Goal: Check status: Check status

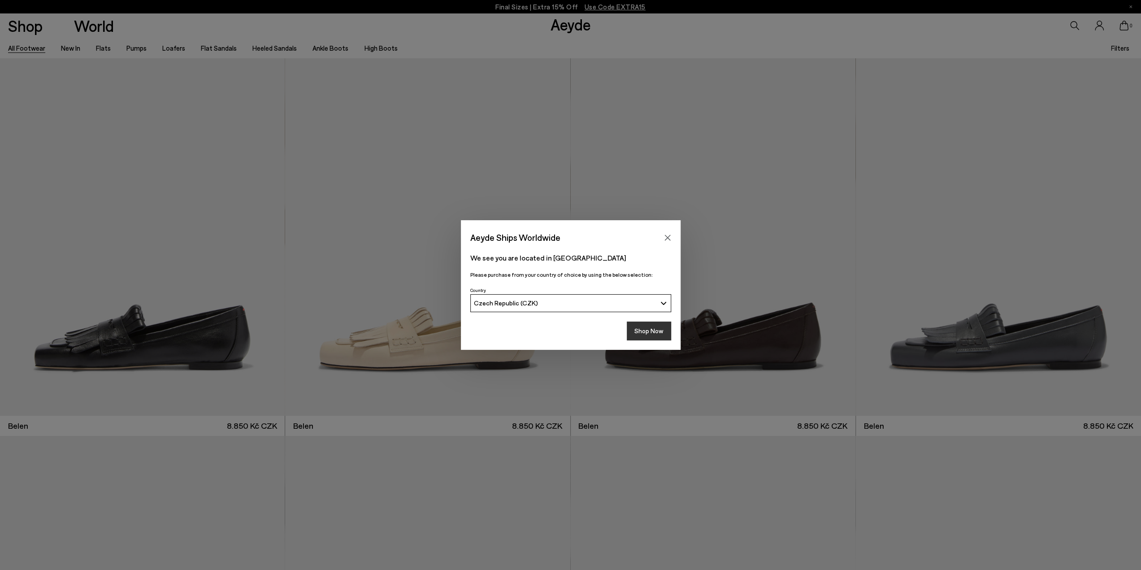
click at [646, 334] on button "Shop Now" at bounding box center [649, 330] width 44 height 19
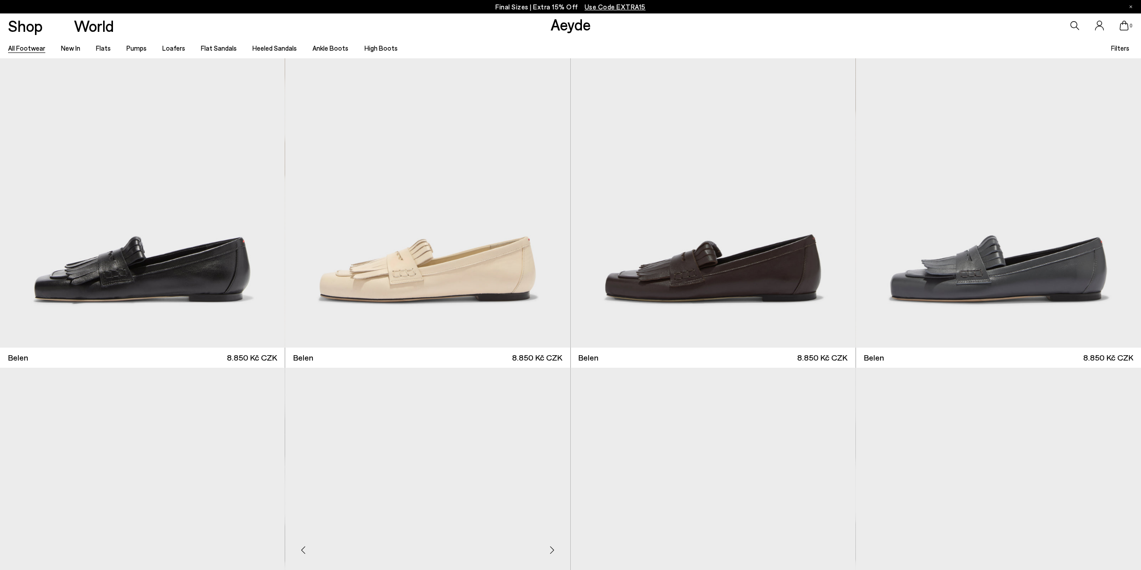
scroll to position [359, 0]
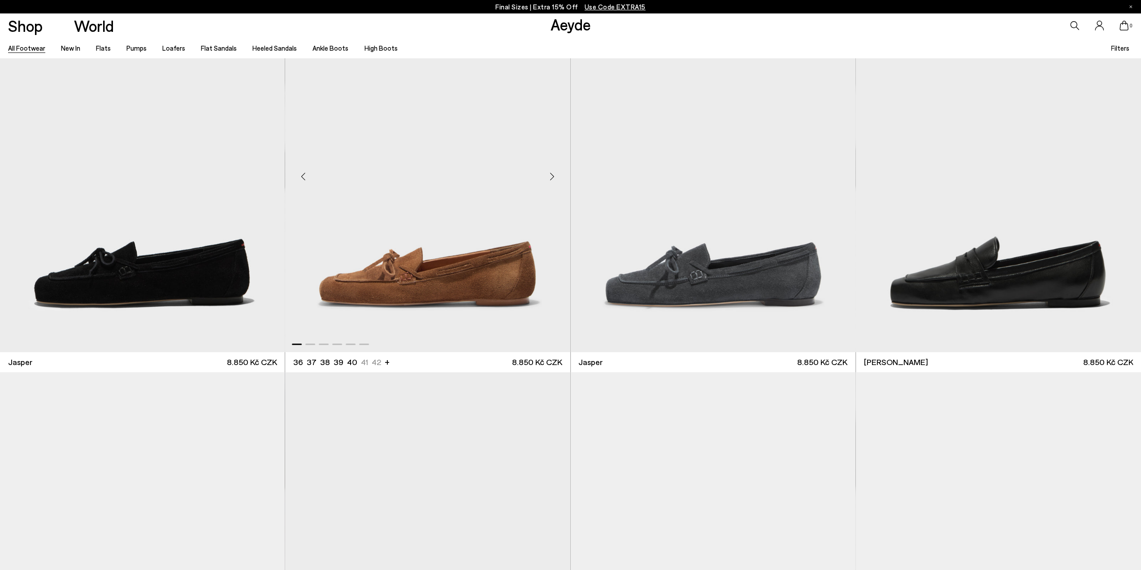
scroll to position [224, 0]
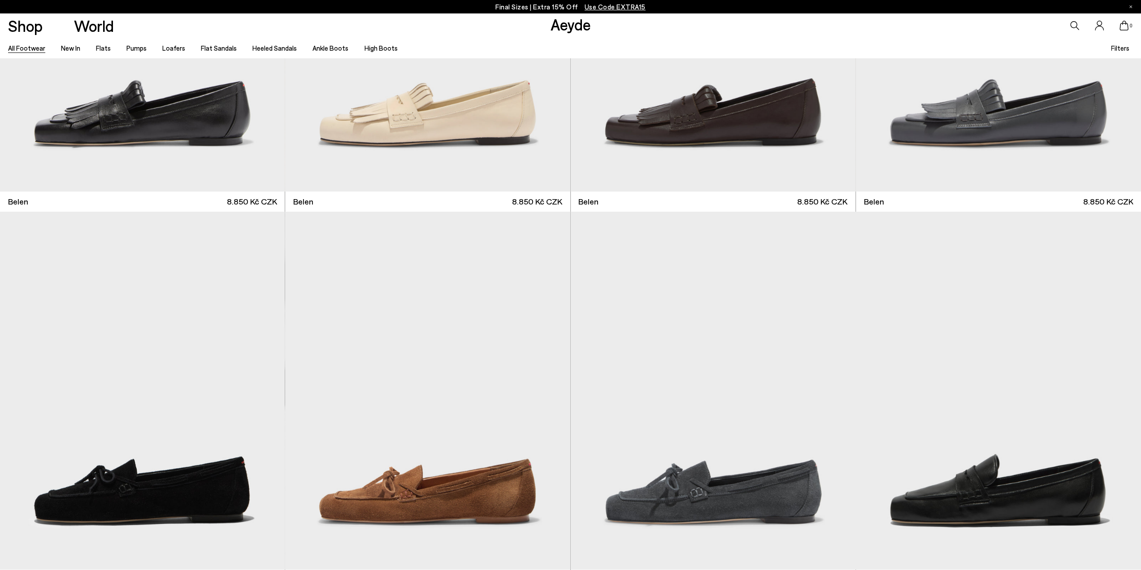
click at [1101, 29] on icon at bounding box center [1098, 26] width 9 height 10
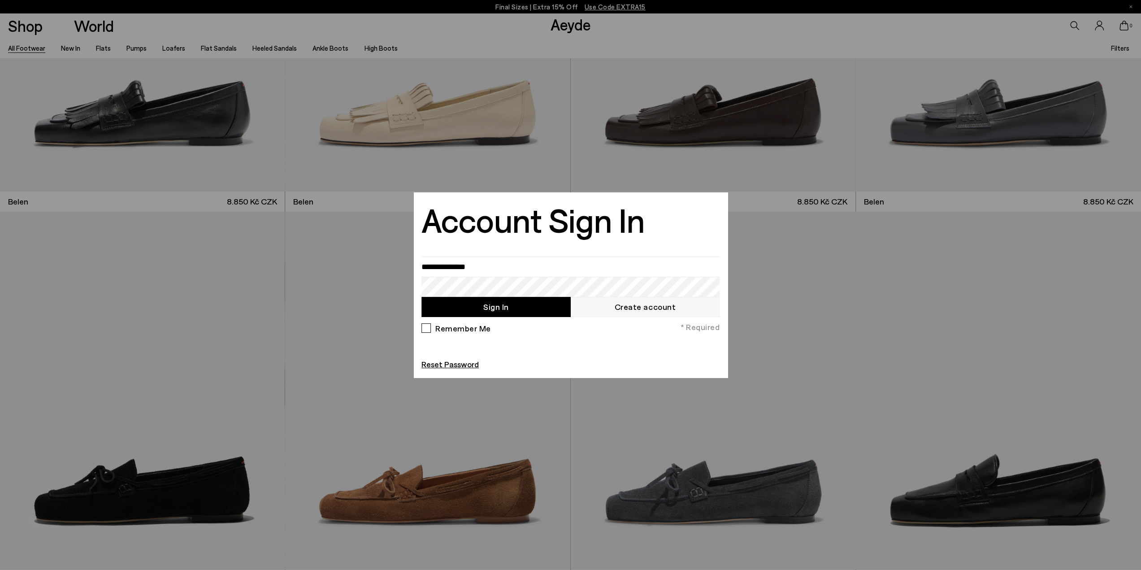
click at [528, 309] on button "Sign In" at bounding box center [495, 307] width 149 height 20
click at [481, 269] on input "email" at bounding box center [570, 266] width 298 height 20
type input "**********"
click at [519, 303] on button "Sign In" at bounding box center [495, 307] width 149 height 20
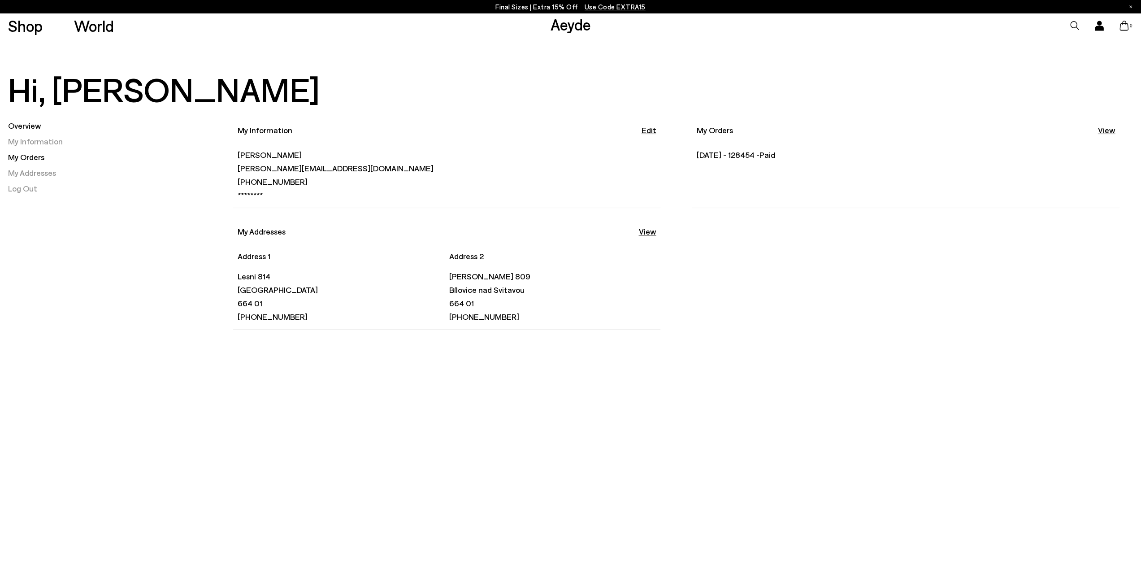
click at [39, 156] on link "My Orders" at bounding box center [26, 157] width 36 height 10
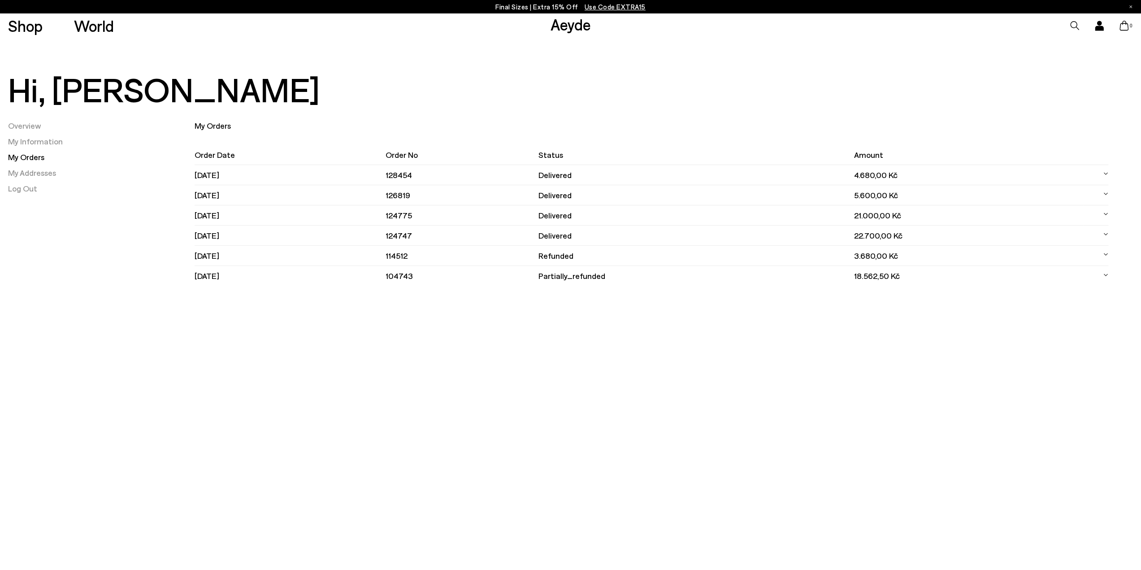
click at [859, 173] on td "4.680,00 Kč" at bounding box center [968, 175] width 229 height 20
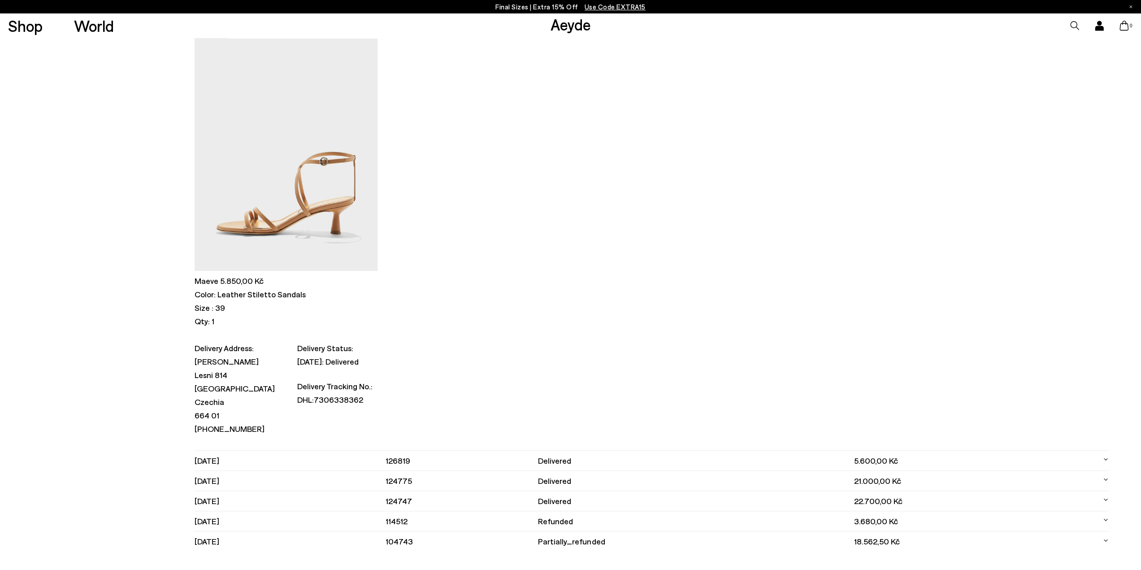
scroll to position [269, 0]
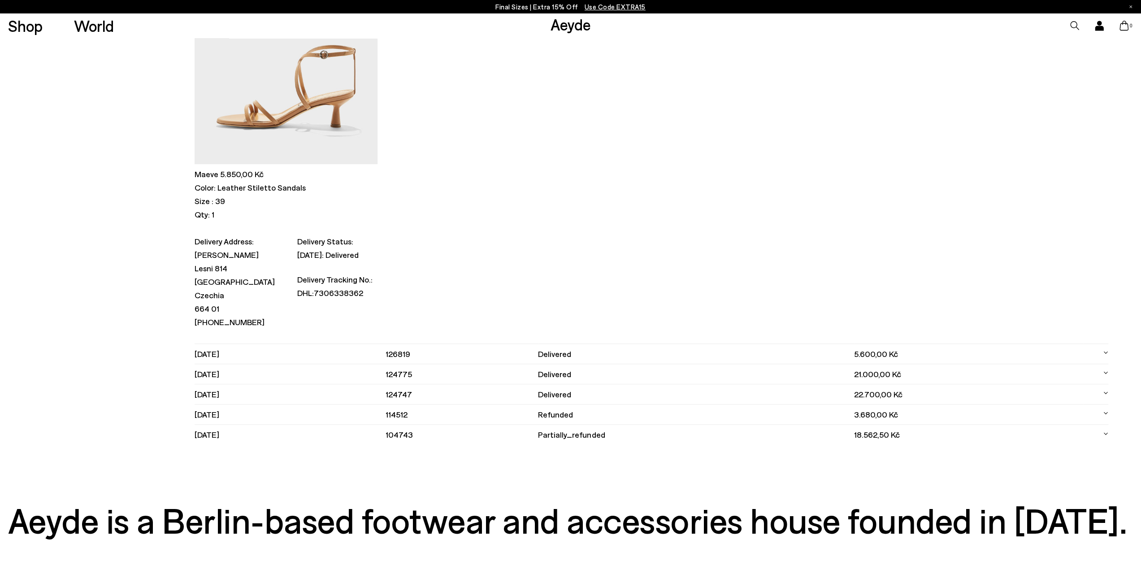
click at [1102, 352] on td at bounding box center [1096, 354] width 26 height 20
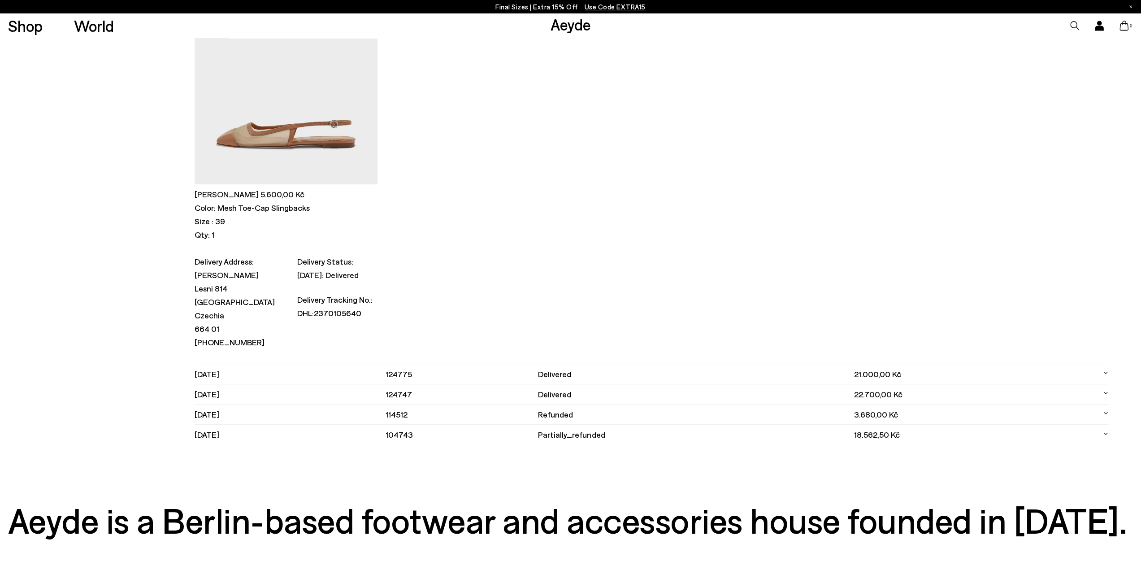
click at [567, 314] on div "Delivery Address: Eliska Novakova Lesni 814 Bilovice nad svitavou Czechia 664 0…" at bounding box center [651, 310] width 913 height 108
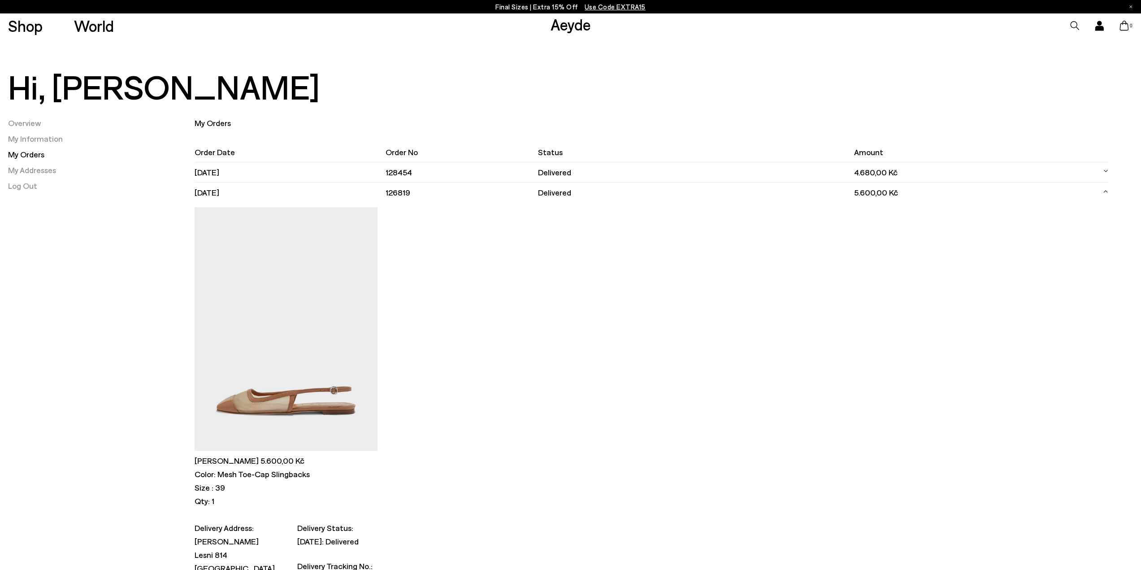
scroll to position [134, 0]
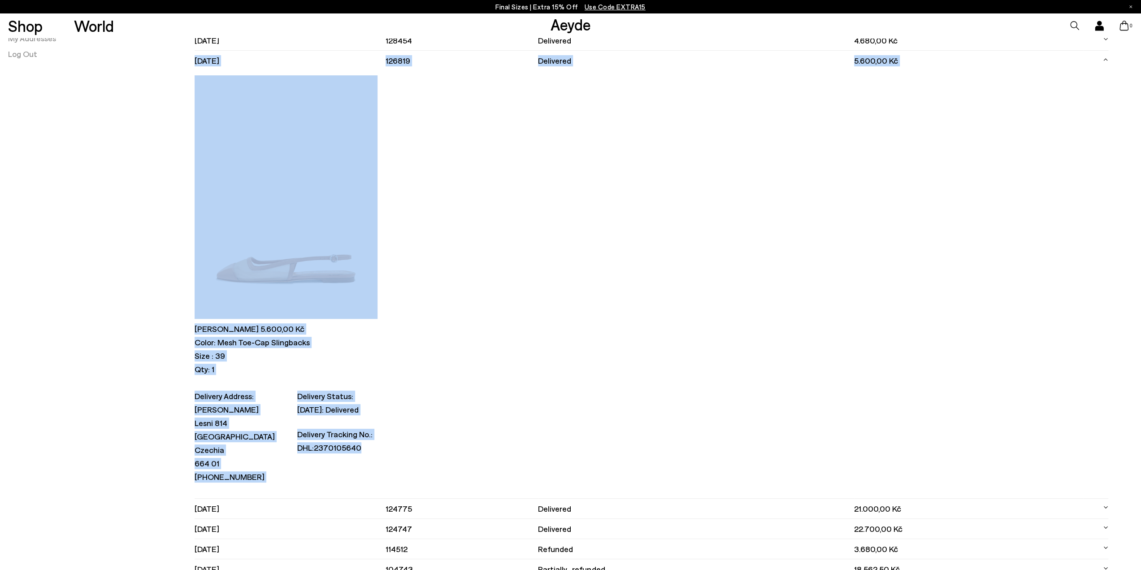
drag, startPoint x: 196, startPoint y: 196, endPoint x: 378, endPoint y: 458, distance: 318.9
click at [378, 458] on tbody "30.06.2025 128454 delivered 4.680,00 Kč Maeve 5.850,00 Kč -" at bounding box center [651, 304] width 913 height 549
copy tbody "27.06.2025 126819 delivered 5.600,00 Kč Geraldine 5.600,00 Kč Color: Mesh Toe-C…"
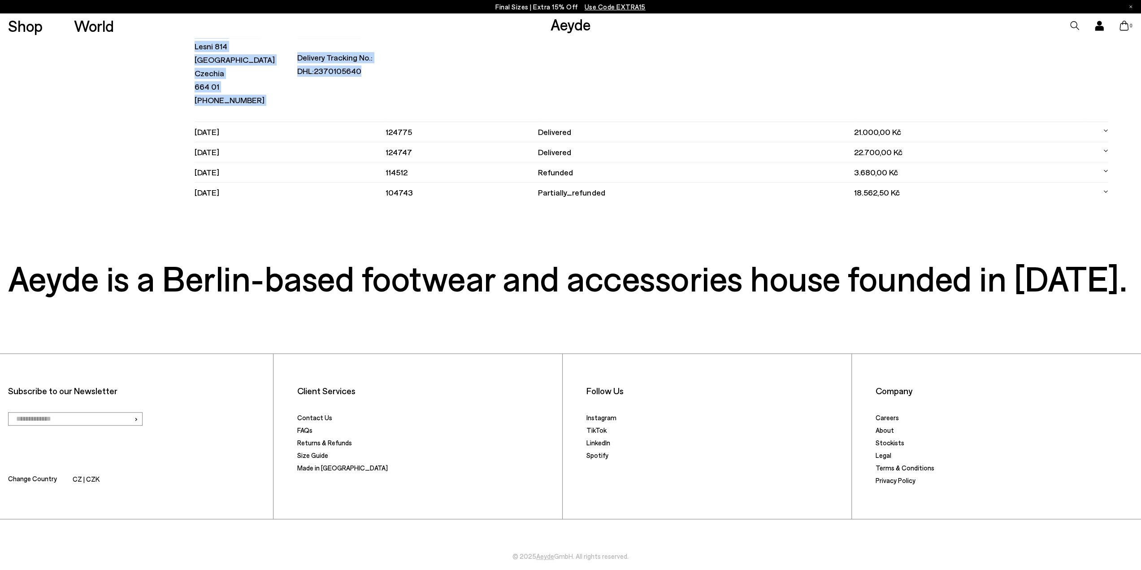
scroll to position [533, 0]
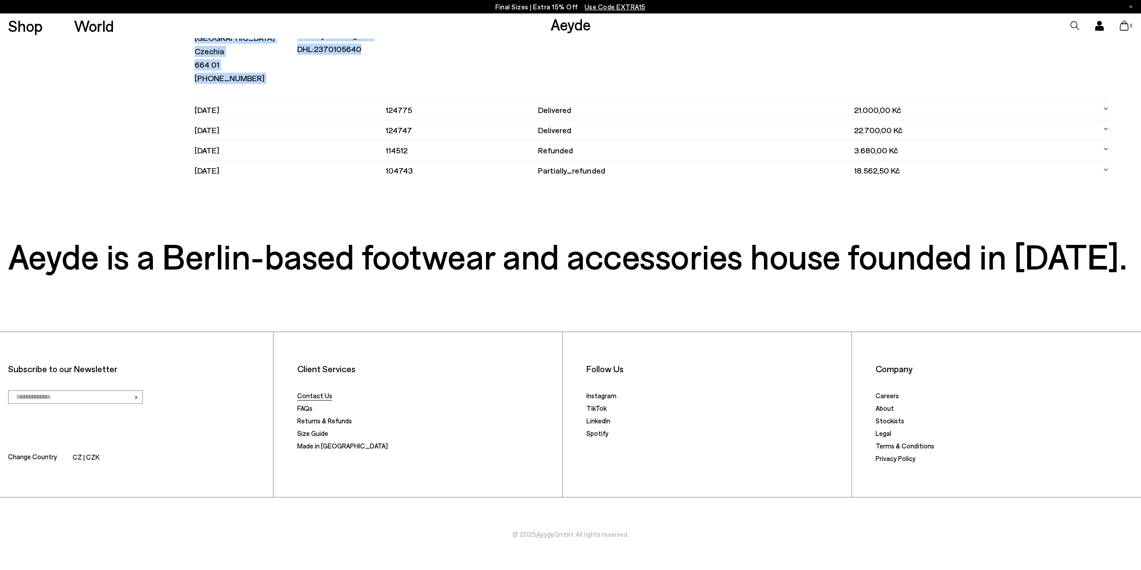
click at [322, 396] on link "Contact Us" at bounding box center [314, 395] width 35 height 8
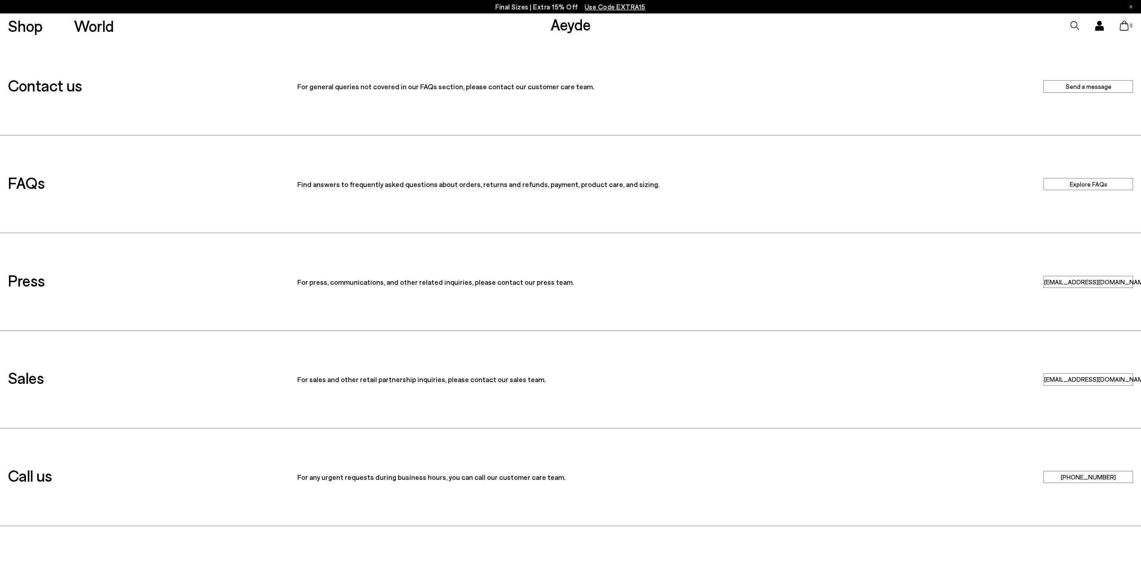
click at [1097, 87] on link "Send a message" at bounding box center [1088, 86] width 90 height 12
